Goal: Find specific page/section: Find specific page/section

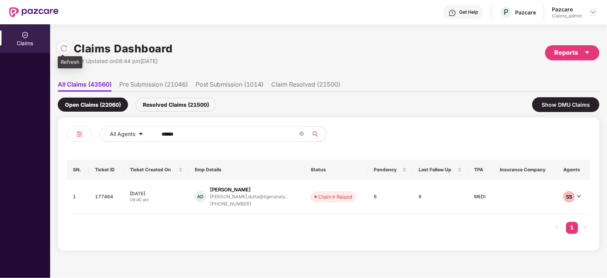
click at [68, 49] on div at bounding box center [64, 48] width 12 height 12
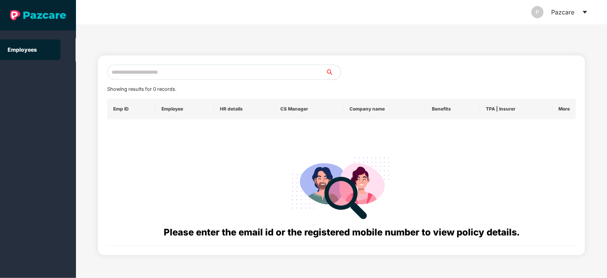
paste input "**********"
click at [219, 74] on input "**********" at bounding box center [216, 72] width 218 height 15
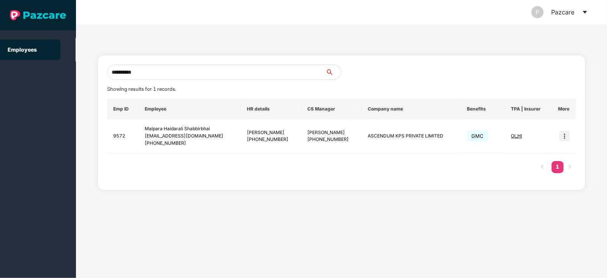
type input "**********"
